Goal: Transaction & Acquisition: Purchase product/service

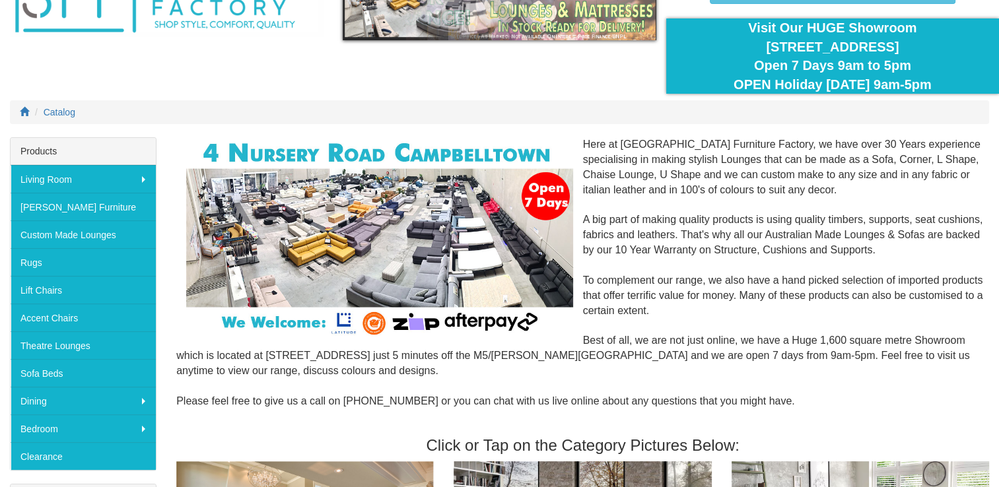
scroll to position [111, 0]
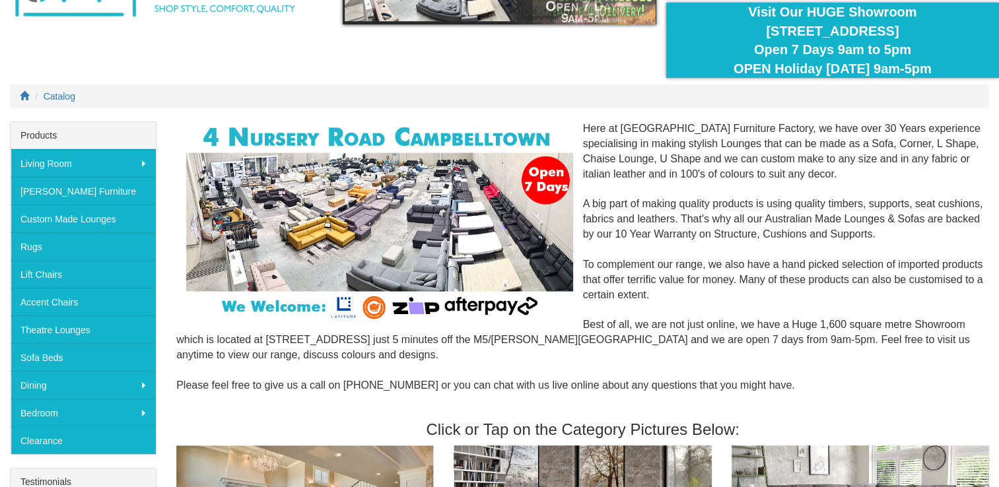
click at [125, 71] on div at bounding box center [499, 23] width 999 height 195
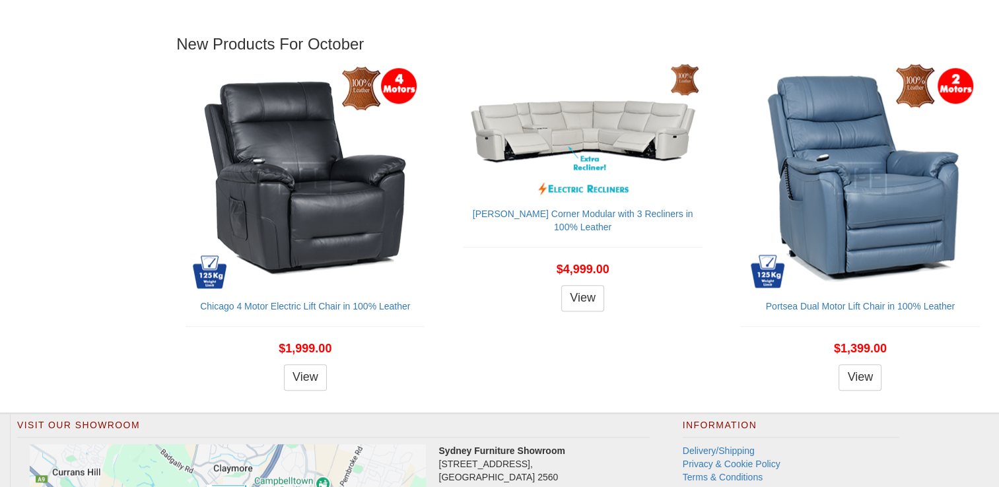
scroll to position [1362, 0]
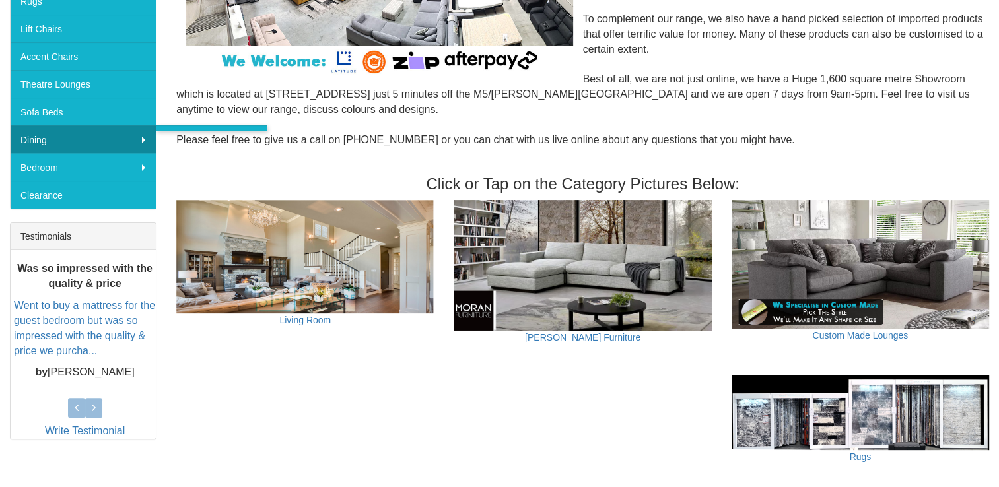
scroll to position [150, 0]
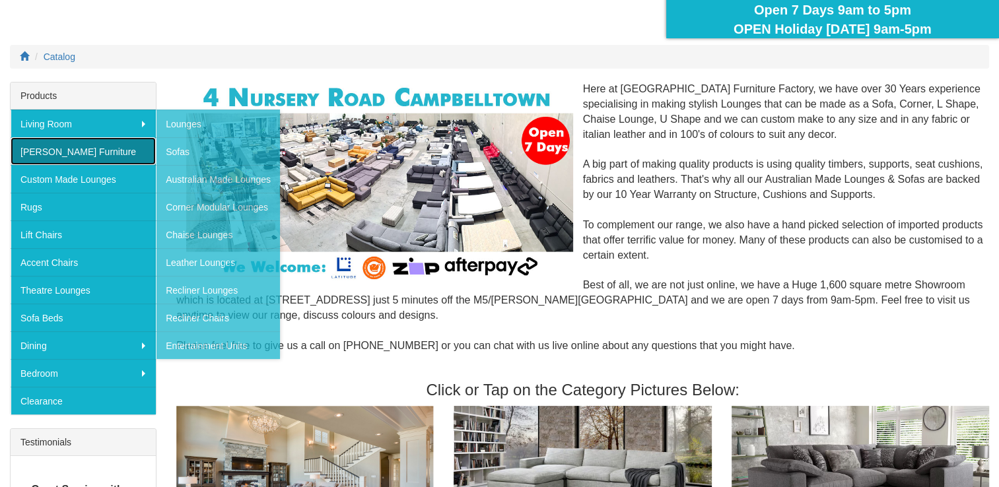
click at [66, 142] on link "[PERSON_NAME] Furniture" at bounding box center [83, 151] width 145 height 28
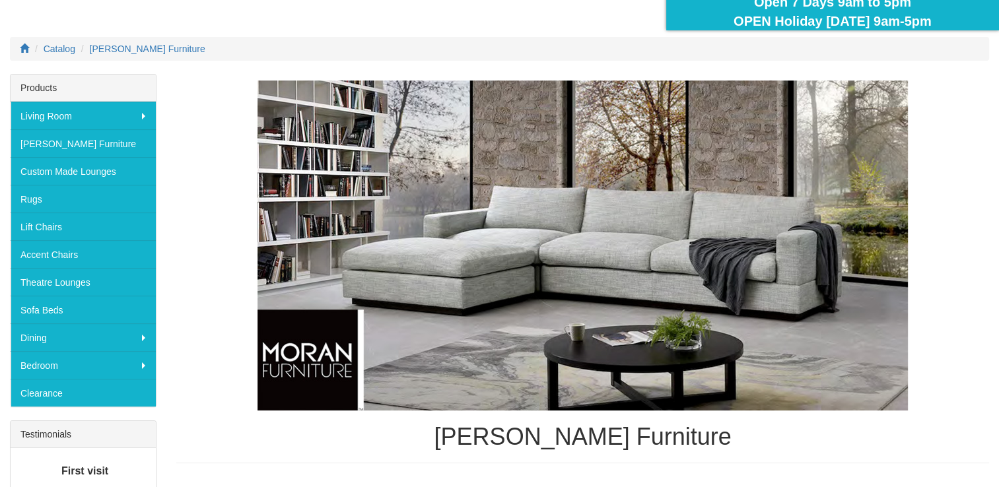
scroll to position [157, 0]
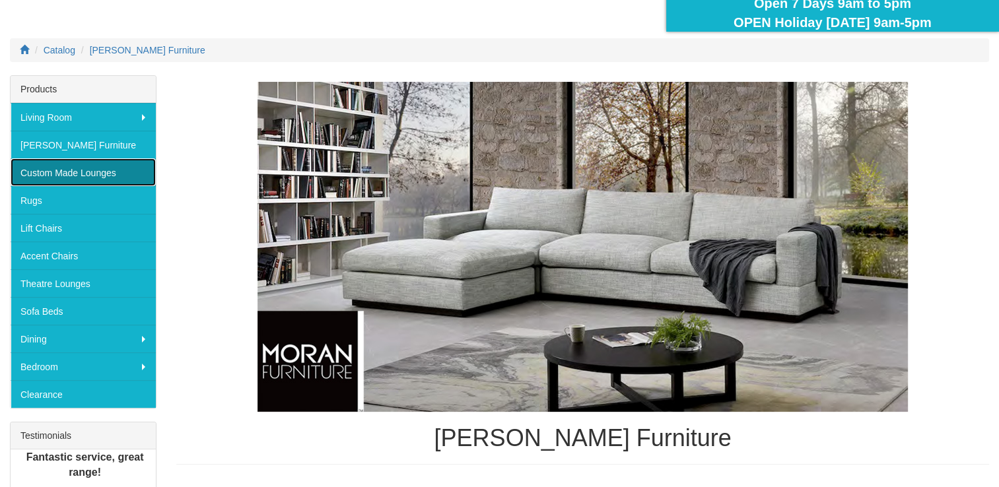
click at [114, 166] on link "Custom Made Lounges" at bounding box center [83, 172] width 145 height 28
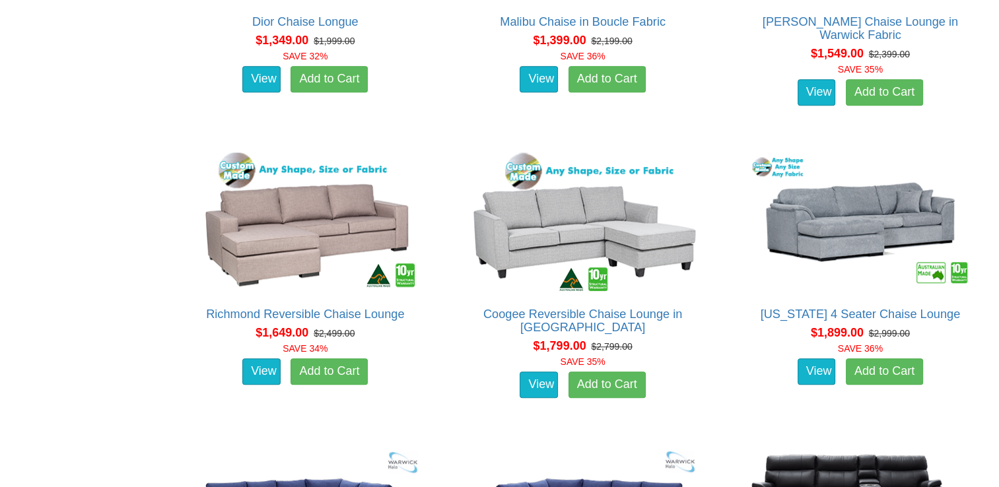
scroll to position [1069, 0]
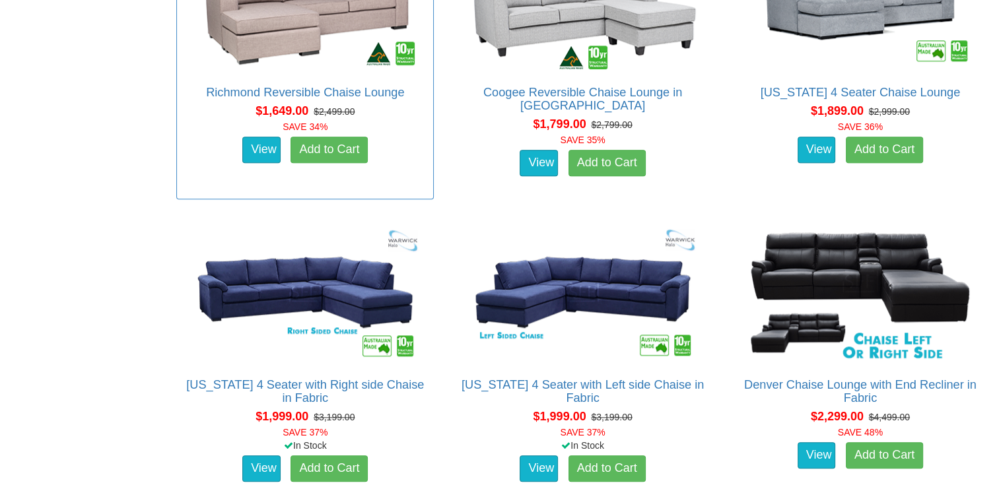
scroll to position [1291, 0]
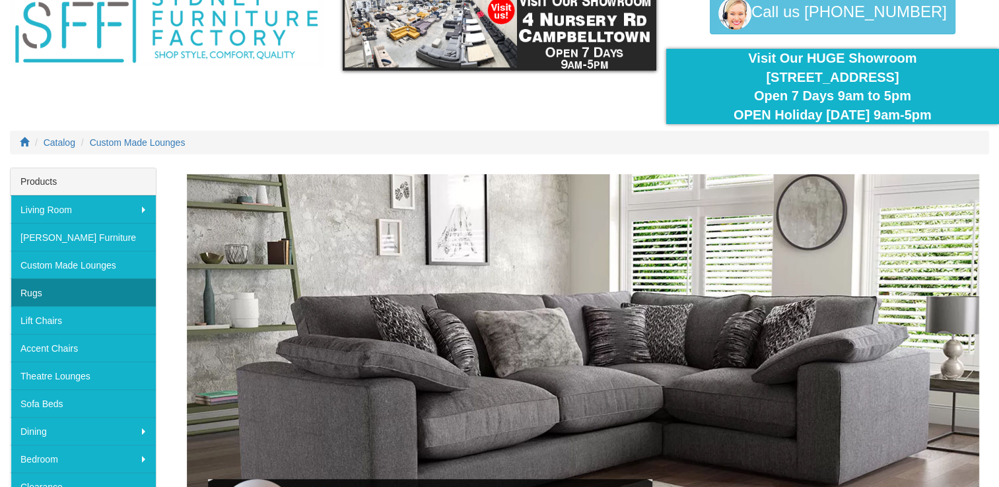
scroll to position [89, 0]
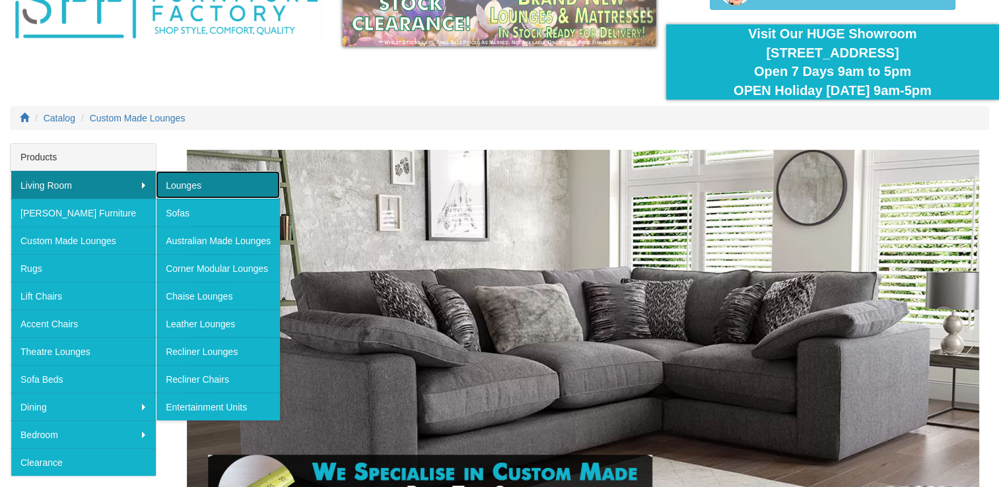
click at [185, 178] on link "Lounges" at bounding box center [218, 185] width 124 height 28
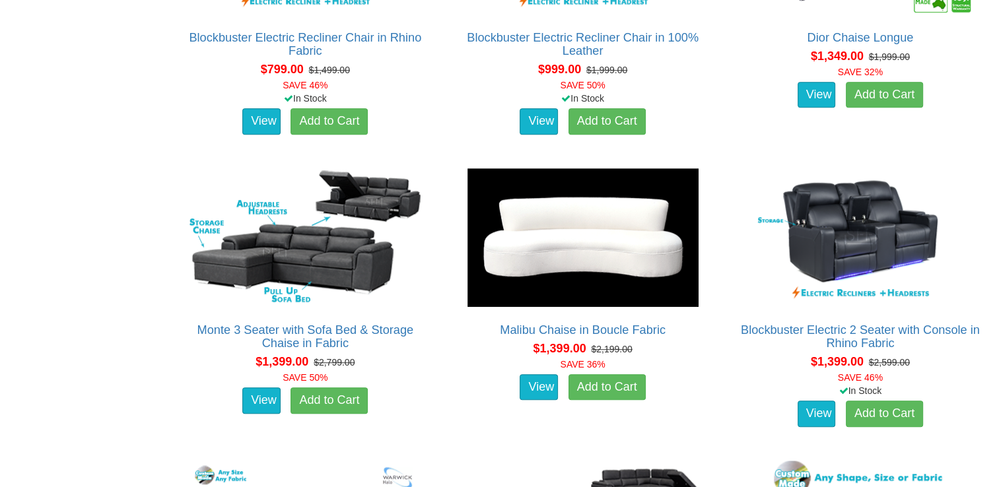
scroll to position [907, 0]
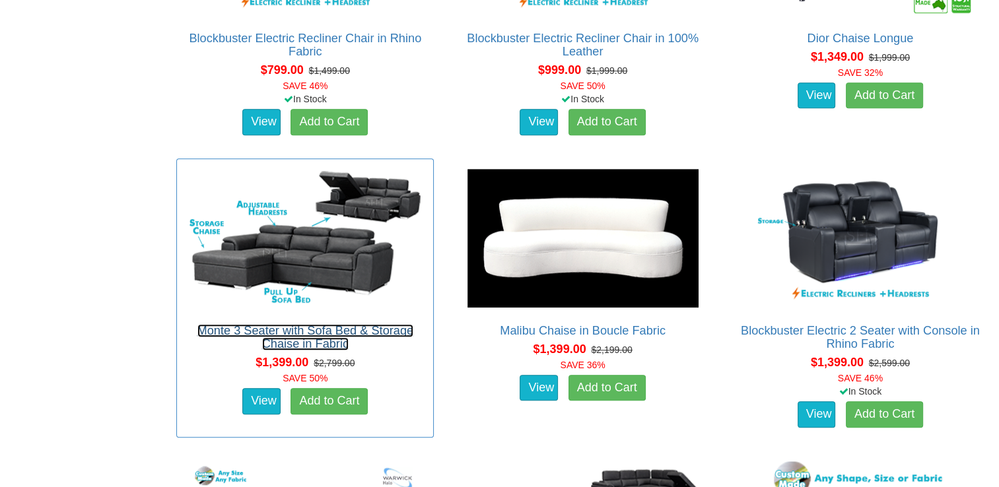
click at [290, 329] on link "Monte 3 Seater with Sofa Bed & Storage Chaise in Fabric" at bounding box center [305, 337] width 216 height 26
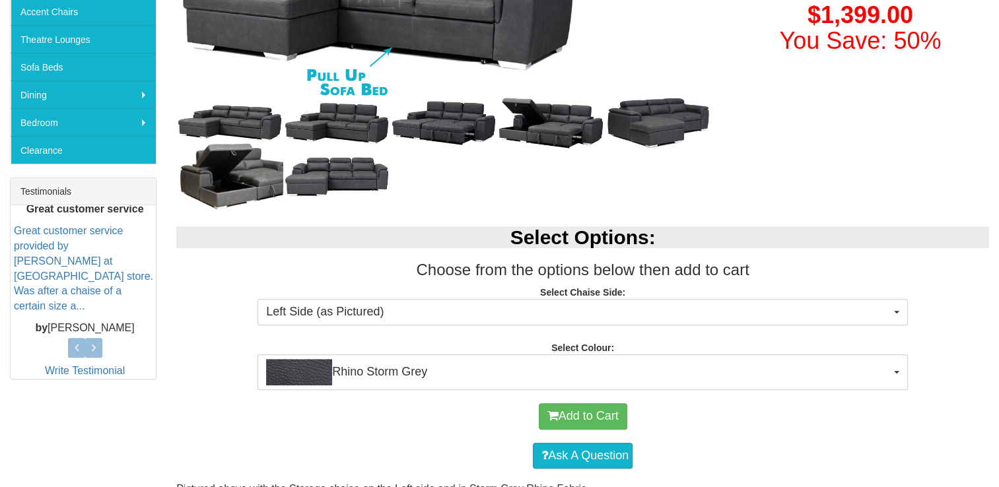
scroll to position [427, 0]
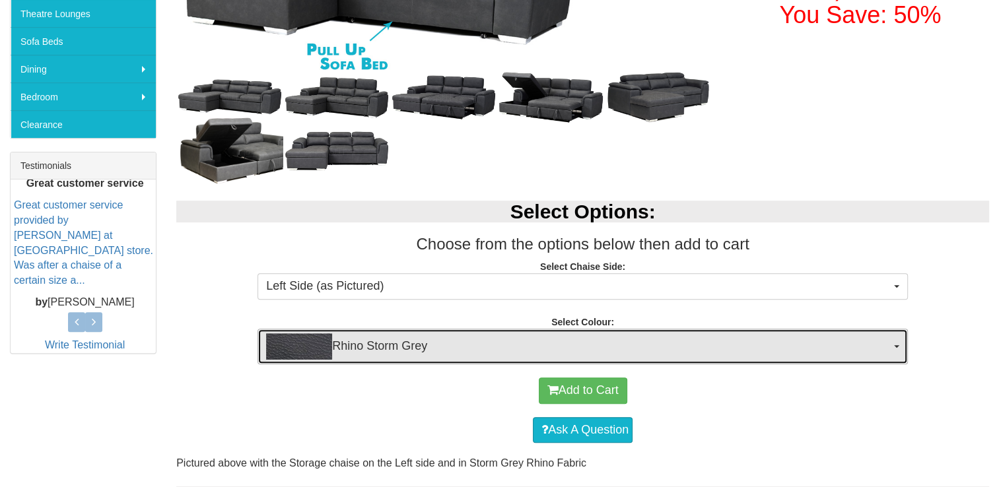
click at [490, 335] on span "Rhino Storm Grey" at bounding box center [578, 346] width 624 height 26
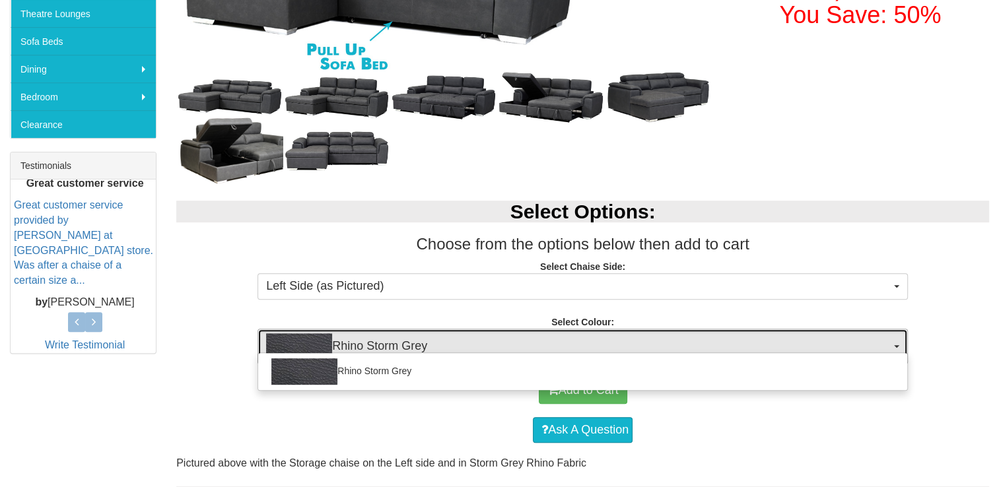
click at [490, 335] on span "Rhino Storm Grey" at bounding box center [578, 346] width 624 height 26
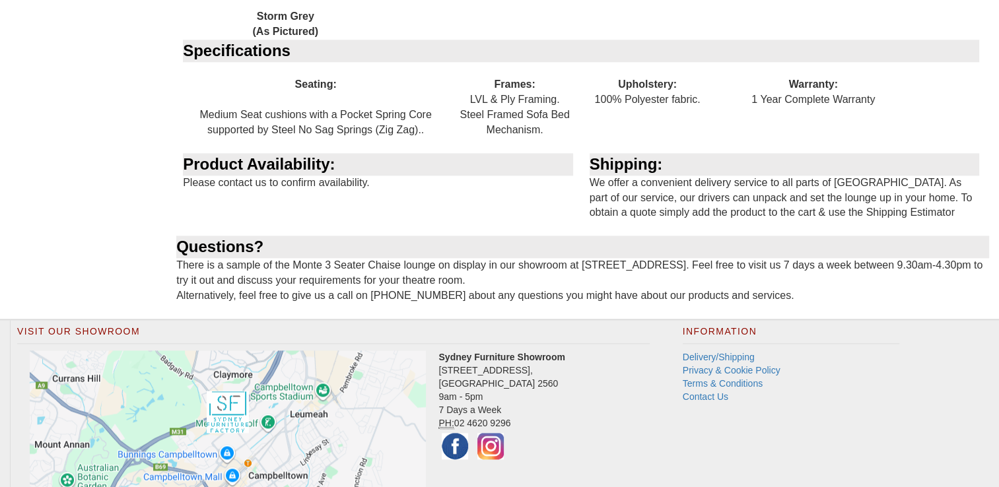
scroll to position [1673, 0]
